Goal: Communication & Community: Answer question/provide support

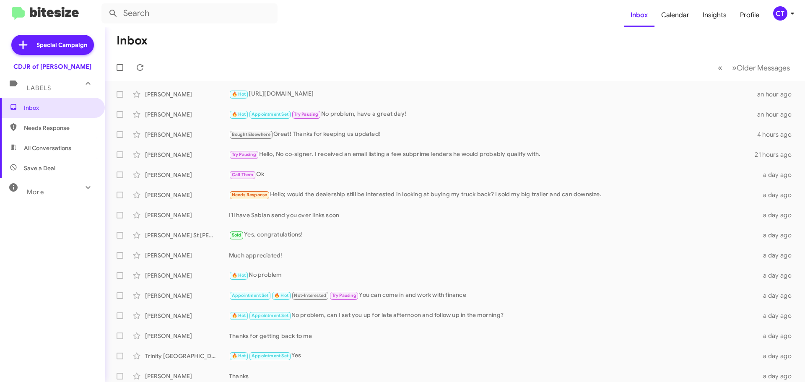
click at [793, 16] on icon at bounding box center [792, 13] width 10 height 10
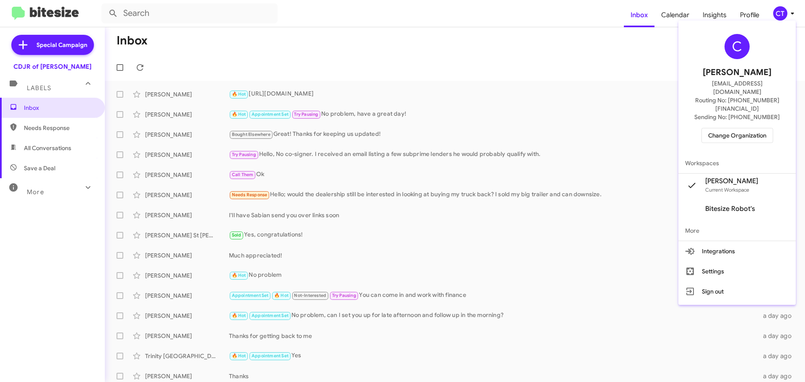
click at [719, 128] on span "Change Organization" at bounding box center [737, 135] width 58 height 14
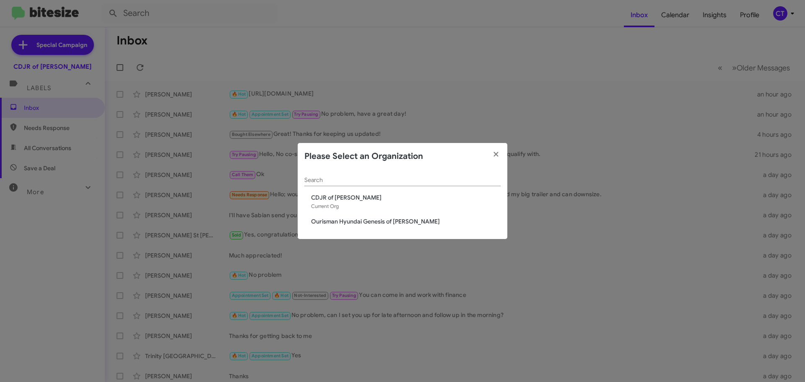
click at [351, 228] on div "Search CDJR of Bowie Current Org Ourisman Hyundai Genesis of Bowie" at bounding box center [403, 205] width 210 height 70
click at [349, 221] on span "Ourisman Hyundai Genesis of Bowie" at bounding box center [405, 221] width 189 height 8
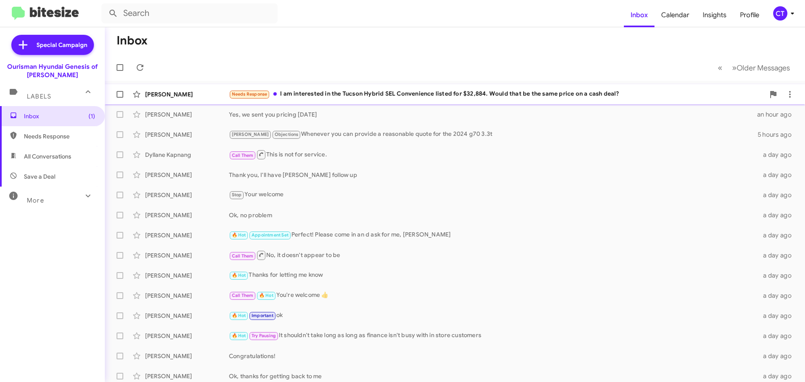
click at [359, 88] on div "[PERSON_NAME] Needs Response I am interested in the Tucson Hybrid SEL Convenien…" at bounding box center [454, 94] width 687 height 17
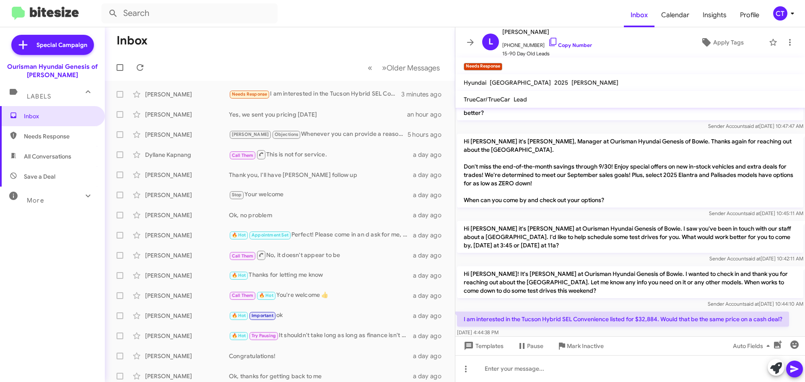
scroll to position [128, 0]
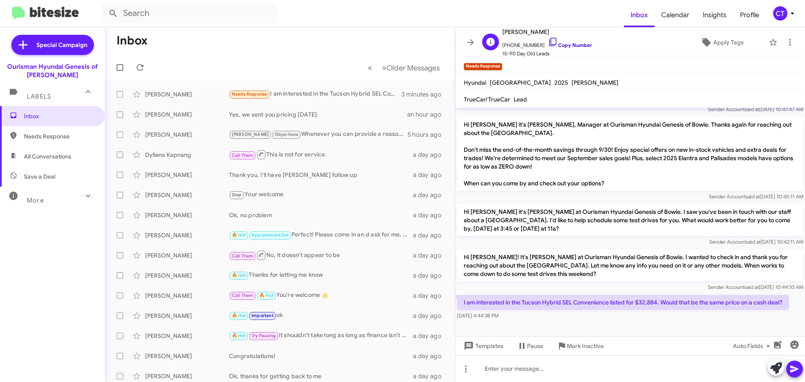
click at [548, 41] on icon at bounding box center [553, 42] width 10 height 10
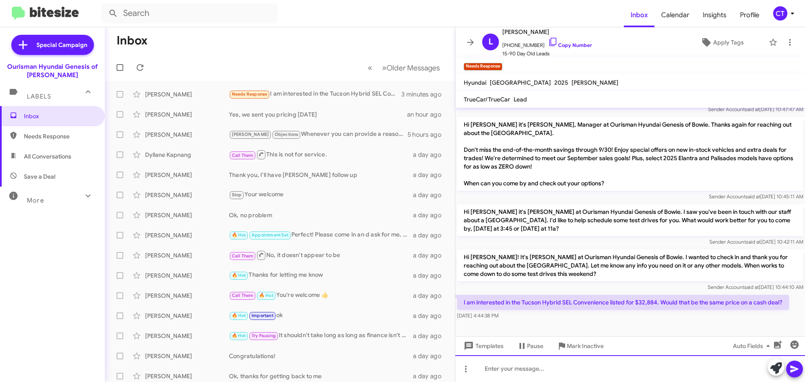
click at [532, 379] on div at bounding box center [630, 368] width 350 height 27
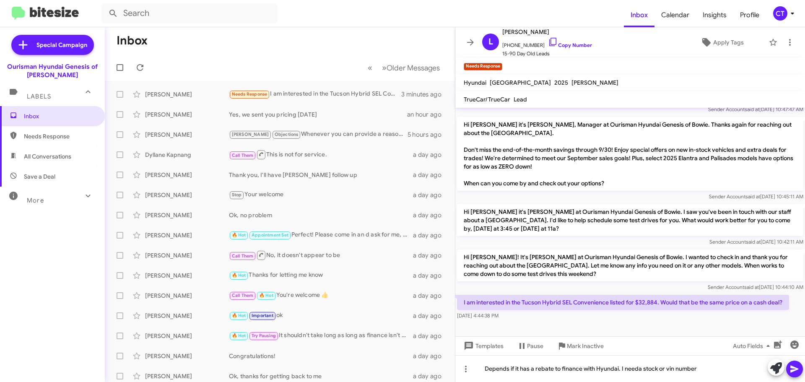
click at [795, 374] on span at bounding box center [794, 368] width 10 height 17
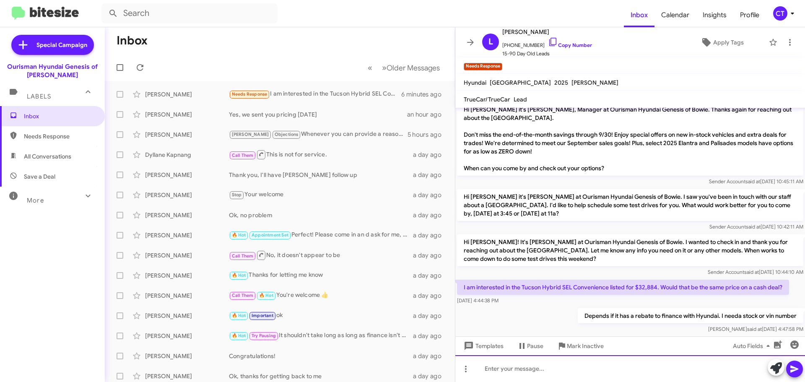
scroll to position [159, 0]
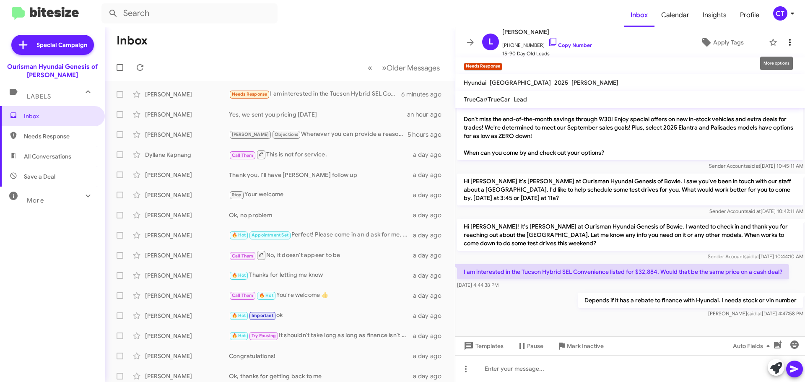
click at [785, 40] on icon at bounding box center [790, 42] width 10 height 10
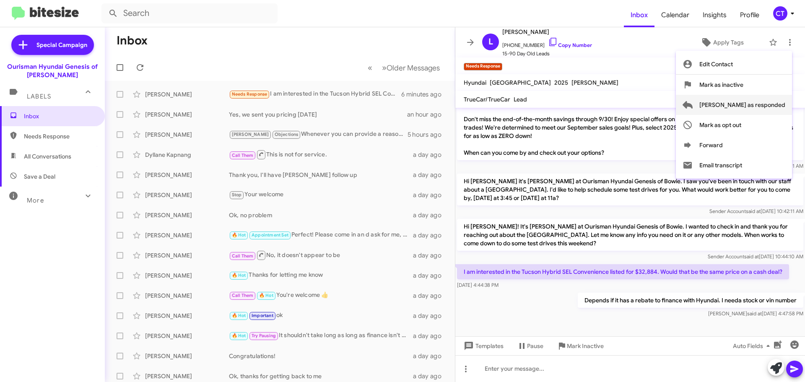
click at [744, 103] on span "Mark as responded" at bounding box center [742, 105] width 86 height 20
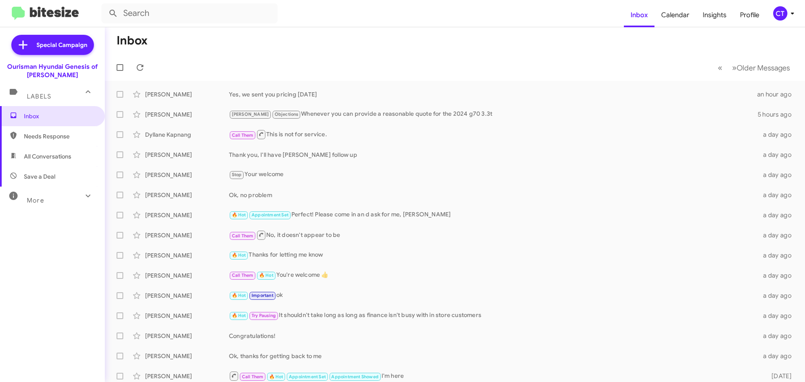
click at [788, 17] on icon at bounding box center [792, 13] width 10 height 10
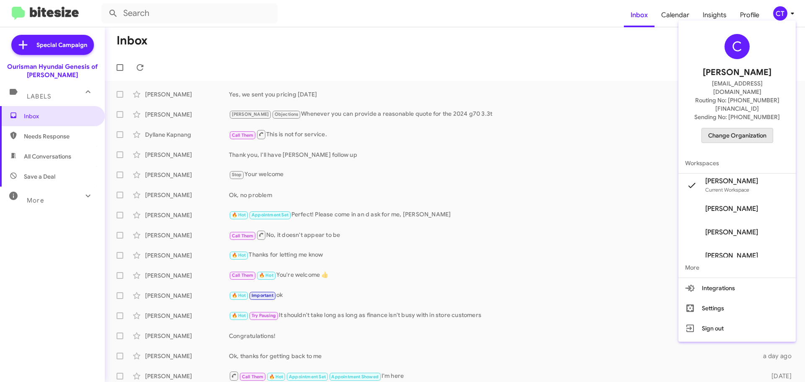
click at [749, 128] on span "Change Organization" at bounding box center [737, 135] width 58 height 14
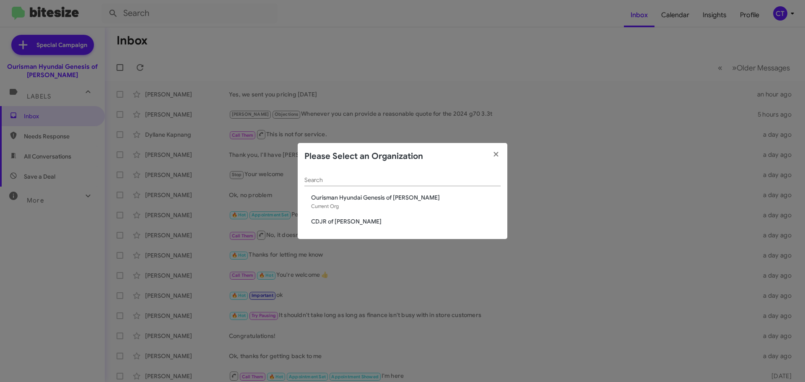
click at [342, 220] on span "CDJR of [PERSON_NAME]" at bounding box center [405, 221] width 189 height 8
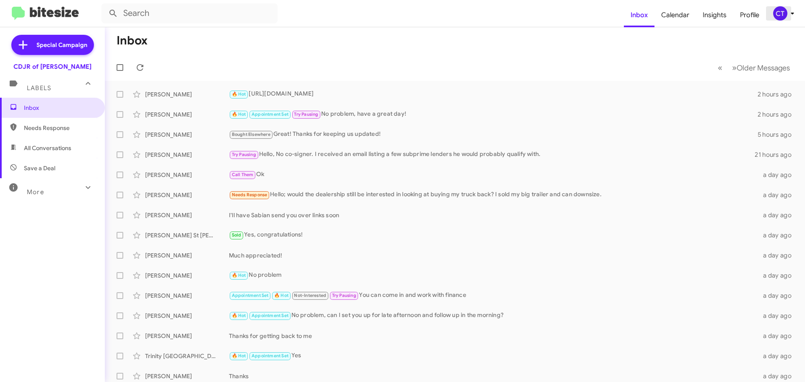
click at [790, 15] on icon at bounding box center [792, 13] width 10 height 10
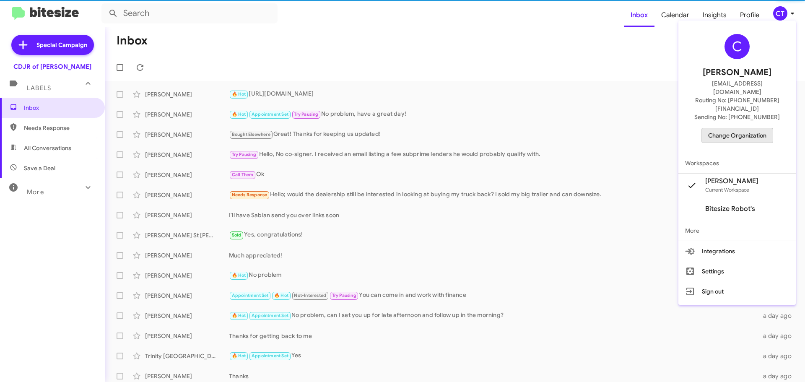
click at [745, 128] on span "Change Organization" at bounding box center [737, 135] width 58 height 14
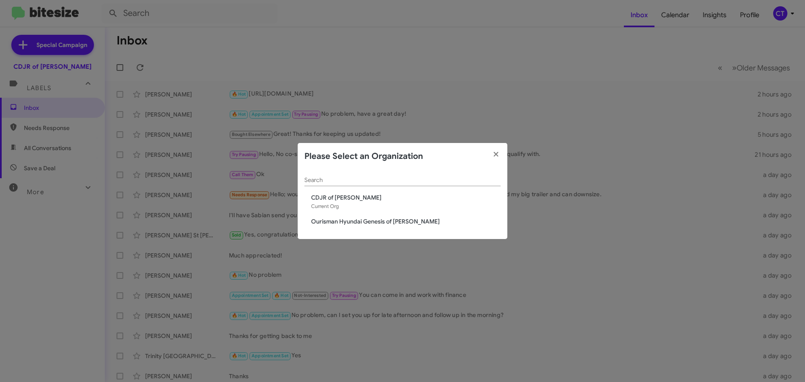
drag, startPoint x: 353, startPoint y: 215, endPoint x: 354, endPoint y: 224, distance: 9.6
click at [353, 220] on div "Search CDJR of Bowie Current Org Ourisman Hyundai Genesis of Bowie" at bounding box center [403, 205] width 210 height 70
click at [353, 223] on span "Ourisman Hyundai Genesis of [PERSON_NAME]" at bounding box center [405, 221] width 189 height 8
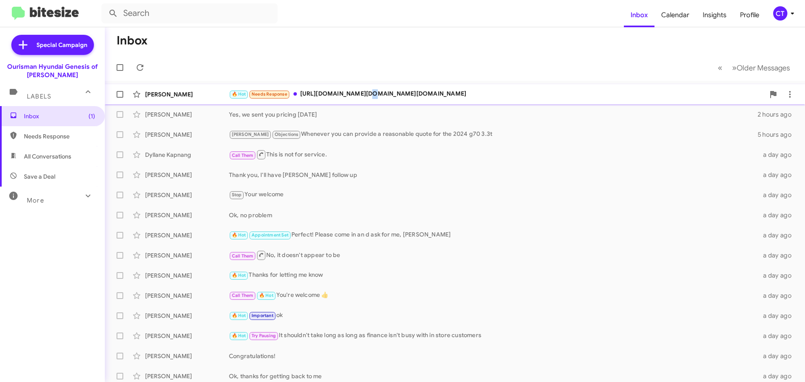
click at [364, 86] on span "[PERSON_NAME] 🔥 Hot Needs Response [URL][DOMAIN_NAME][DOMAIN_NAME][DOMAIN_NAME]…" at bounding box center [455, 94] width 700 height 20
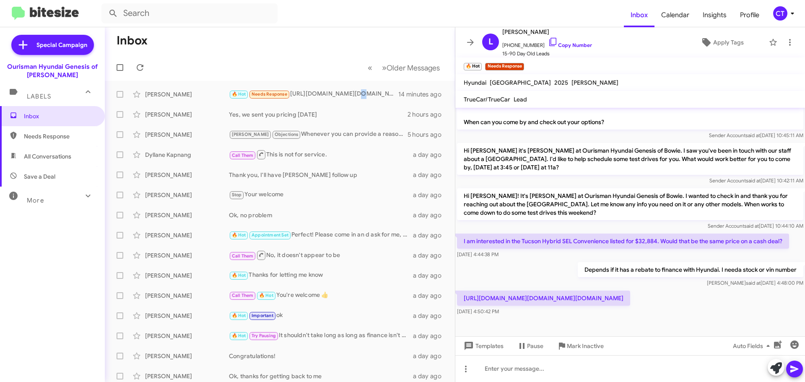
scroll to position [206, 0]
